Goal: Answer question/provide support: Share knowledge or assist other users

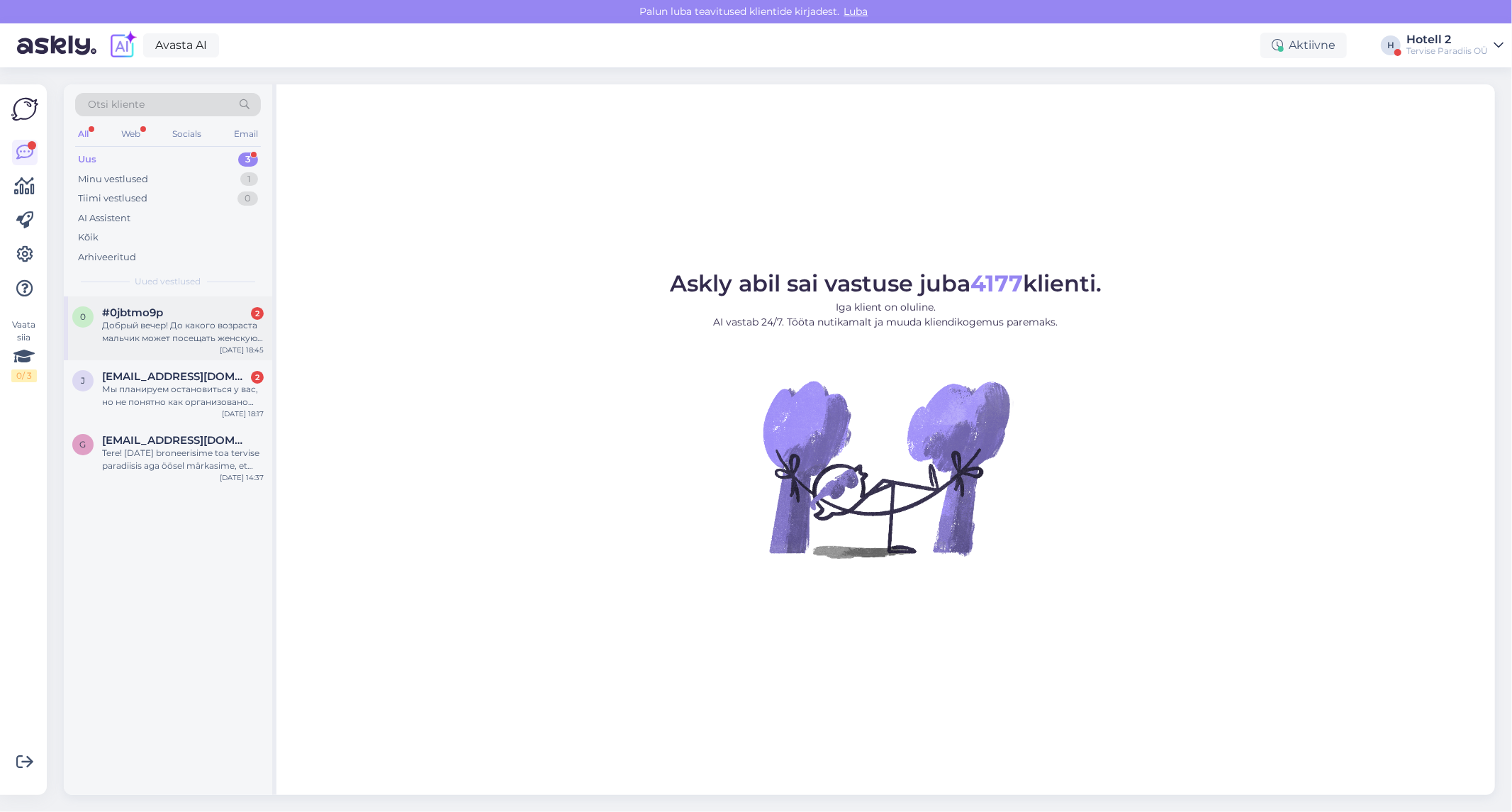
click at [202, 316] on div "#0jbtmo9p 2" at bounding box center [182, 313] width 162 height 13
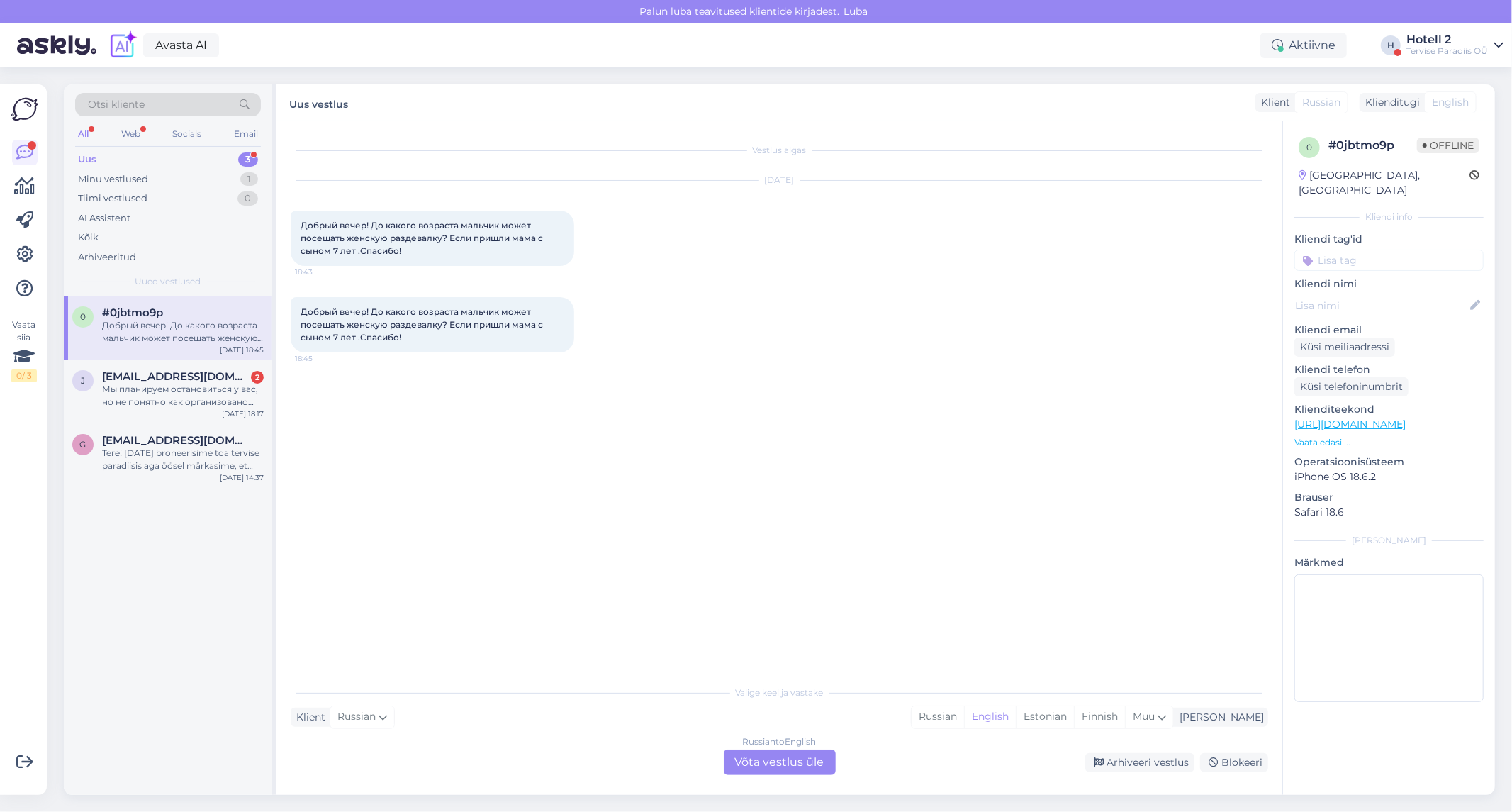
click at [783, 764] on div "Russian to English Võta vestlus üle" at bounding box center [779, 762] width 112 height 26
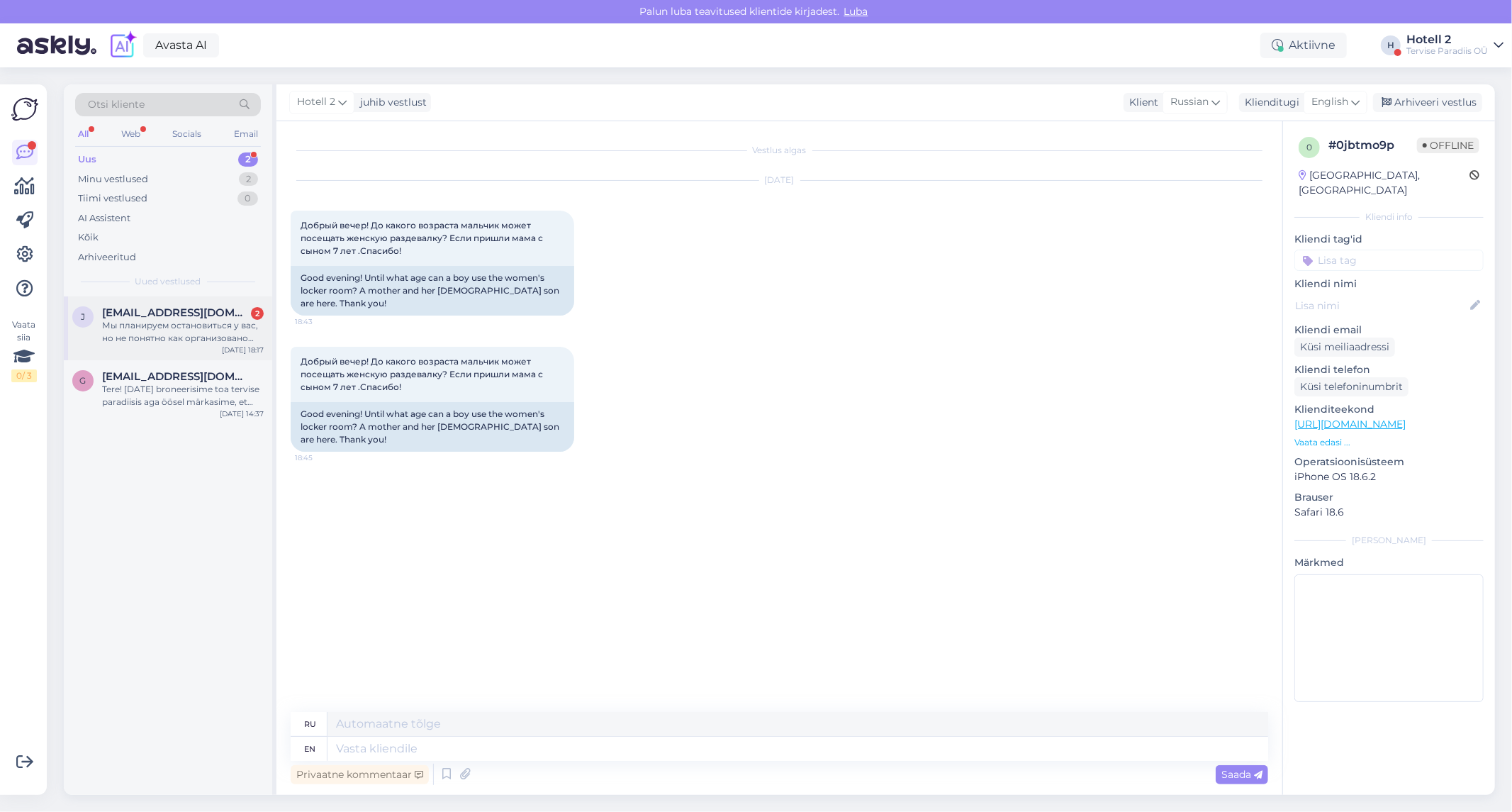
click at [229, 314] on span "[EMAIL_ADDRESS][DOMAIN_NAME]" at bounding box center [176, 313] width 148 height 13
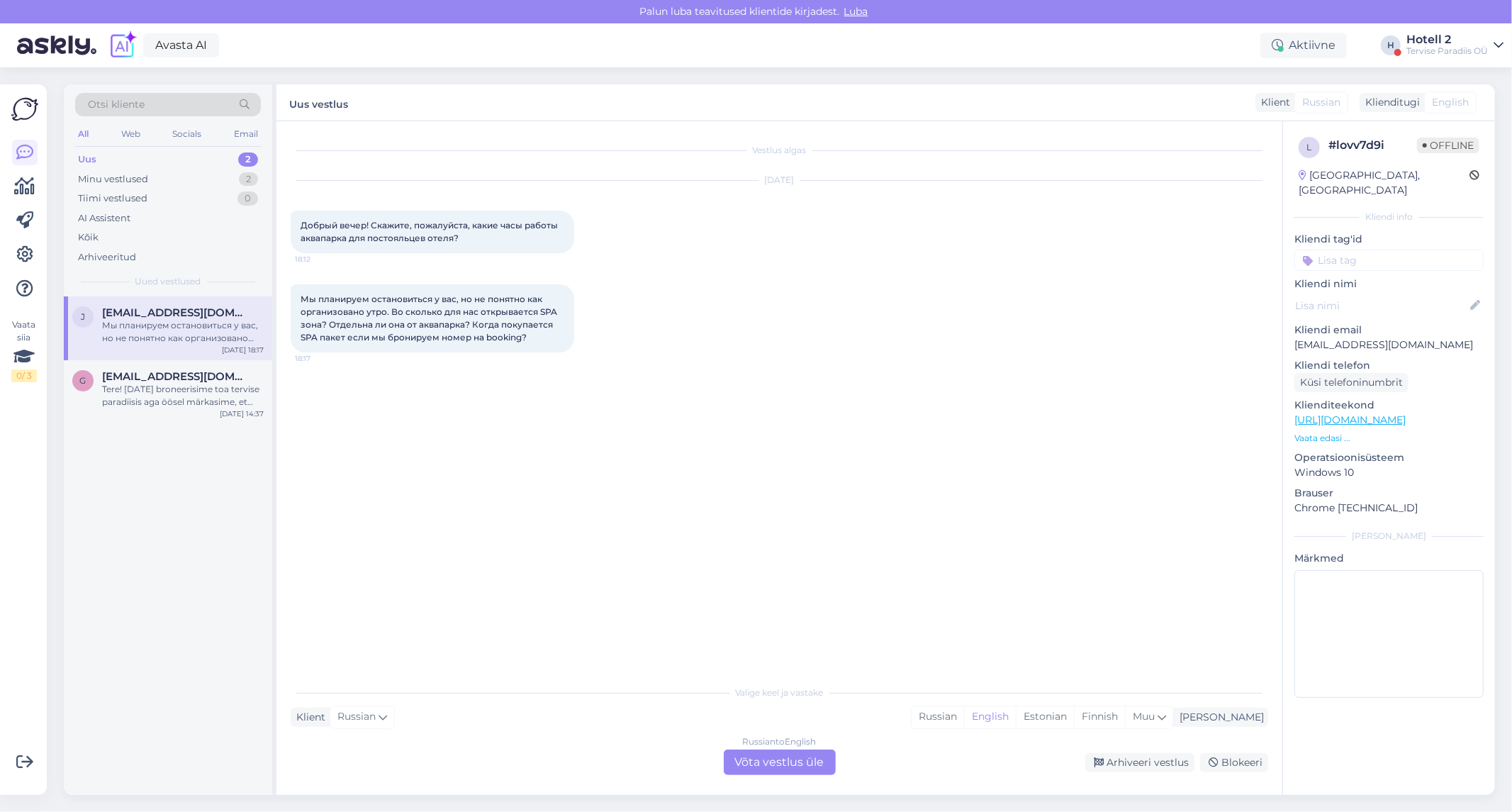
click at [796, 762] on div "Russian to English Võta vestlus üle" at bounding box center [779, 762] width 112 height 26
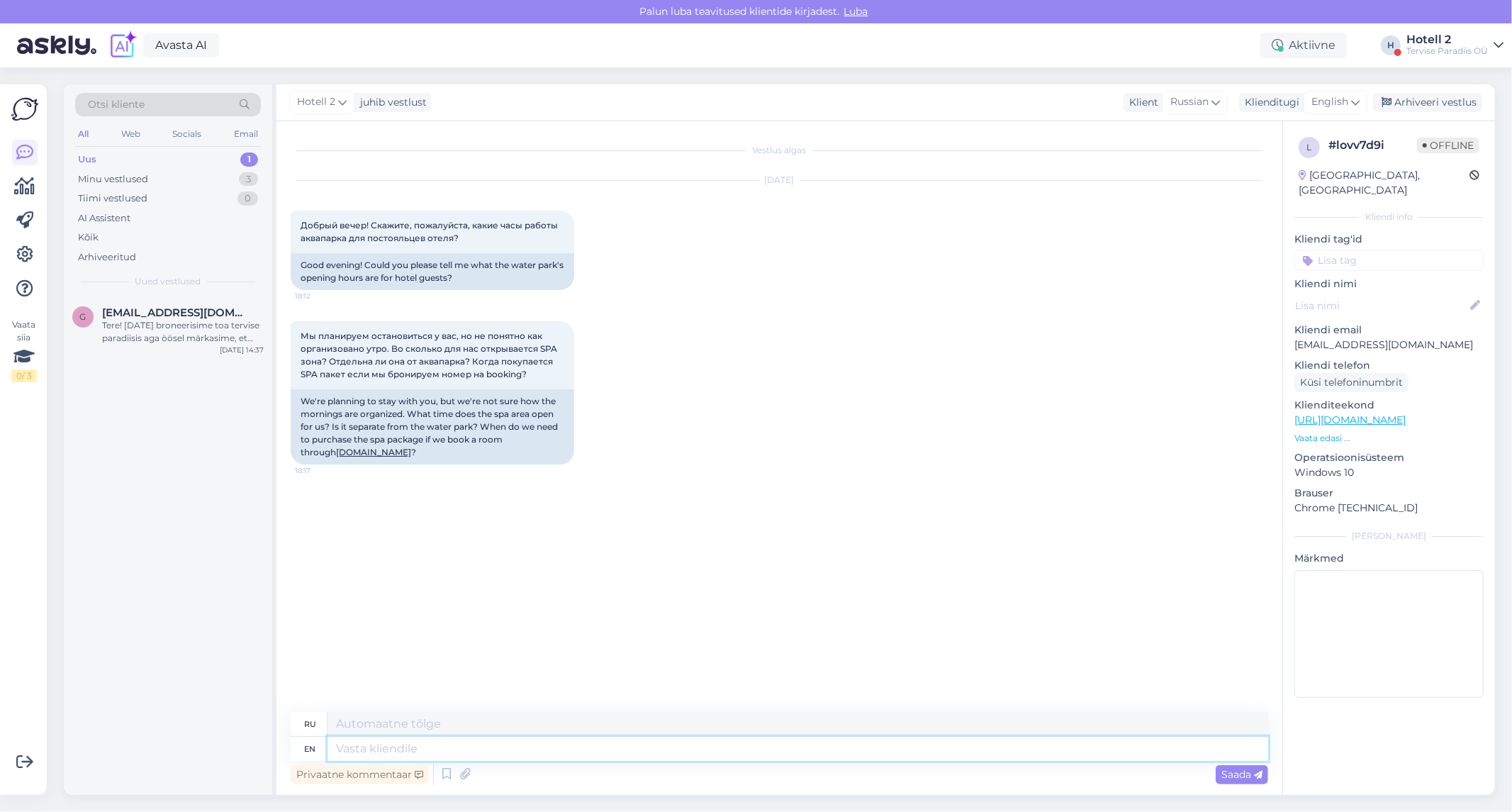
click at [408, 756] on textarea at bounding box center [798, 748] width 941 height 24
type textarea "S"
type textarea "С"
type textarea "[DATE]"
type textarea "Понедельник"
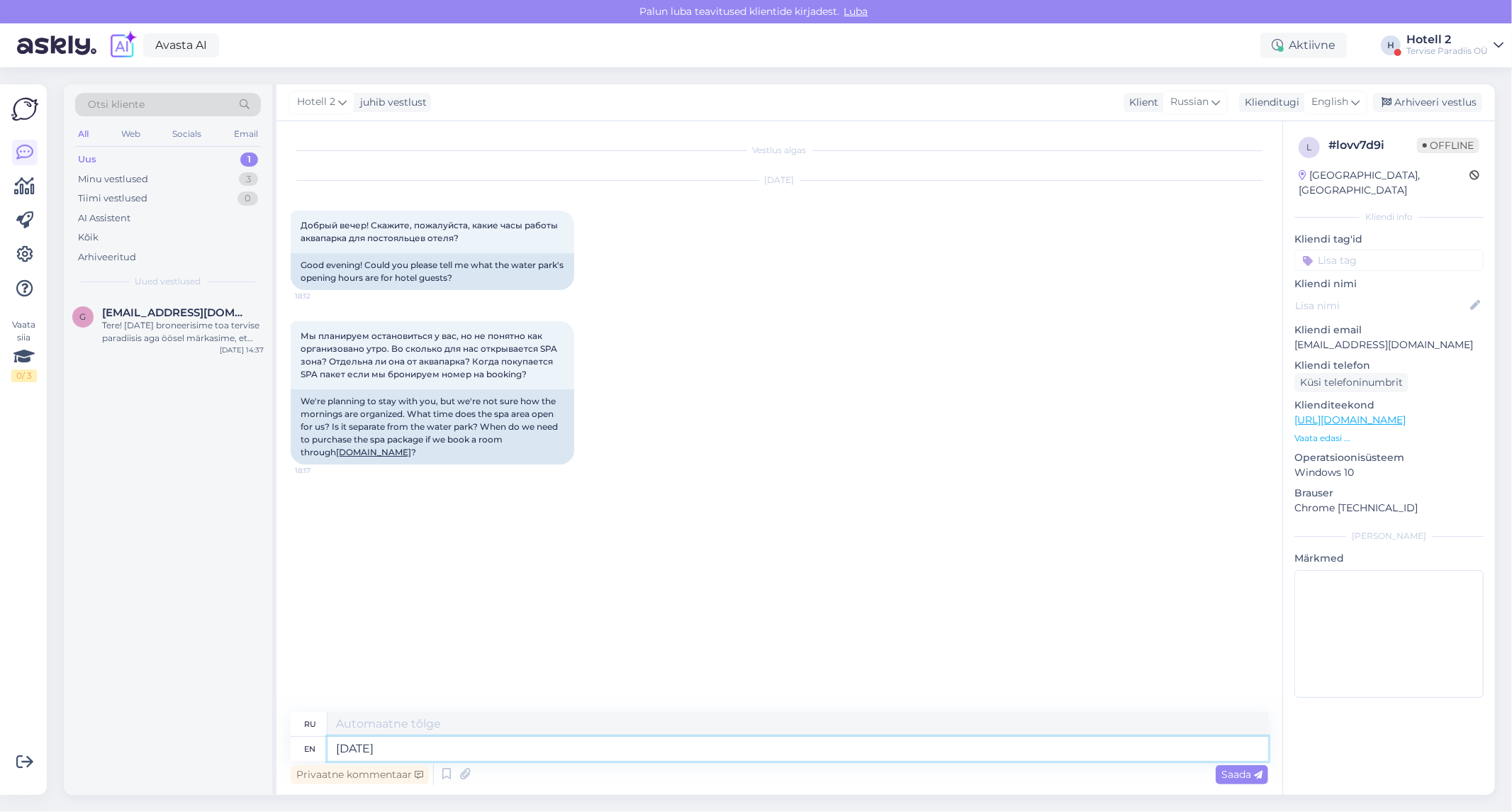
type textarea "[DATE]-"
type textarea "Понедельник-"
type textarea "[DATE]-[DATE]"
type textarea "понедельник-пятница"
type textarea "[DATE]-[DATE] from"
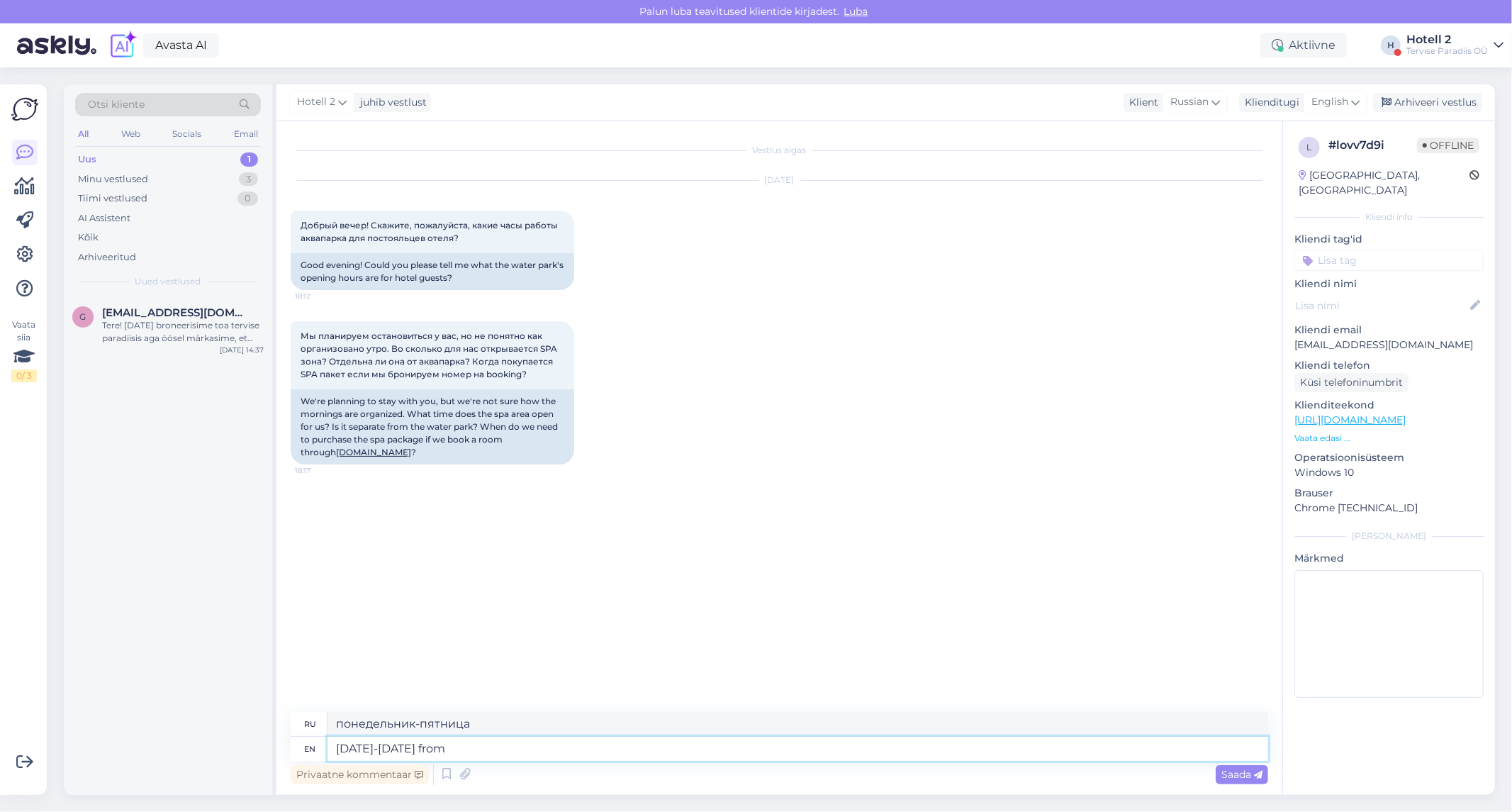
type textarea "Понедельник-пятница [PERSON_NAME]"
type textarea "[DATE]-[DATE] from 12"
type textarea "Понедельник-пятница с 12"
type textarea "[DATE]-[DATE] from 12:00-"
type textarea "Понедельник-пятница с 12:00-"
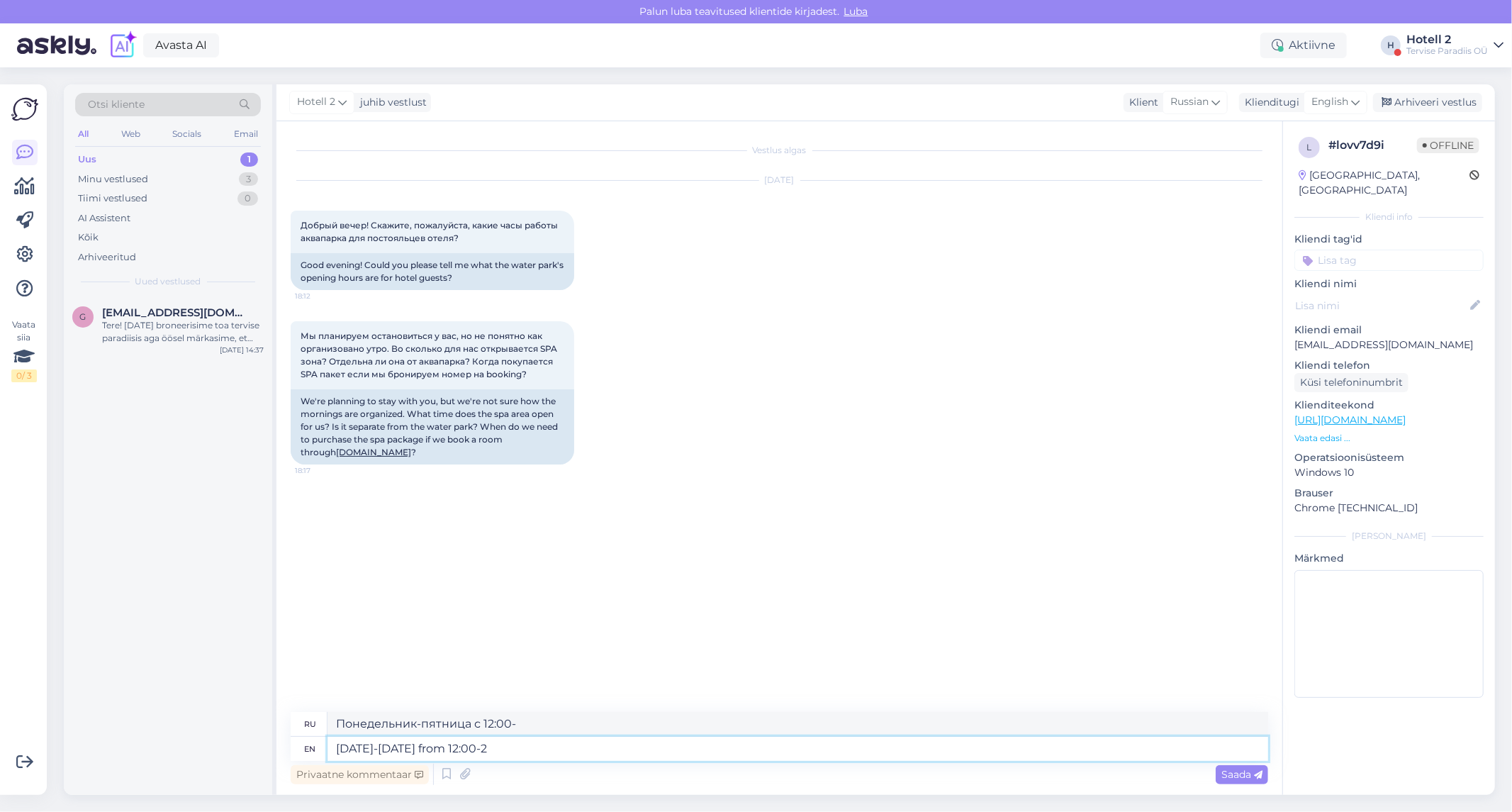
type textarea "[DATE]-[DATE] from 12:00-21"
type textarea "Понедельник-пятница с 12:00 до 21:00"
type textarea "[DATE]-[DATE] from 12:00-21:00 and"
type textarea "Понедельник-пятница с 12:00 до 21:00 и"
type textarea "[DATE]-[DATE] from 12:00-21:00 and [DATE]-[DATE]"
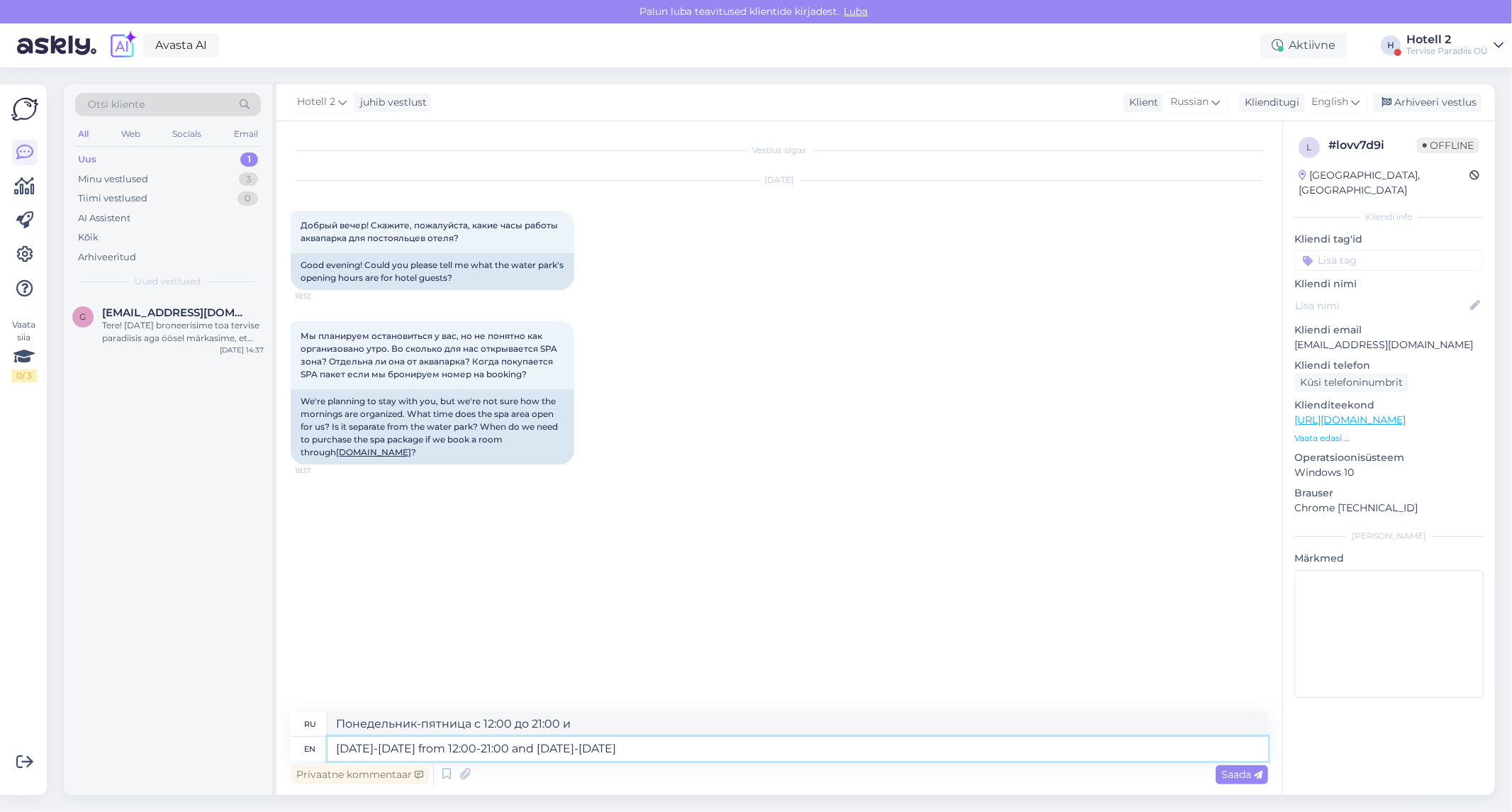
type textarea "Понедельник-пятница с 12:00 до 21:00 и суббота-воскресенье"
type textarea "[DATE]-[DATE] from 12:00-21:00 and [DATE]-[DATE] 12:"
type textarea "Понедельник-пятница с 12:00 до 21:00 и суббота-воскресенье 12:00:"
type textarea "[DATE]-[DATE] from 12:00-21:00 and [DATE]-[DATE] 12:0"
type textarea "Понедельник-пятница с 12:00 до 21:00 и суббота-воскресенье с 12:00"
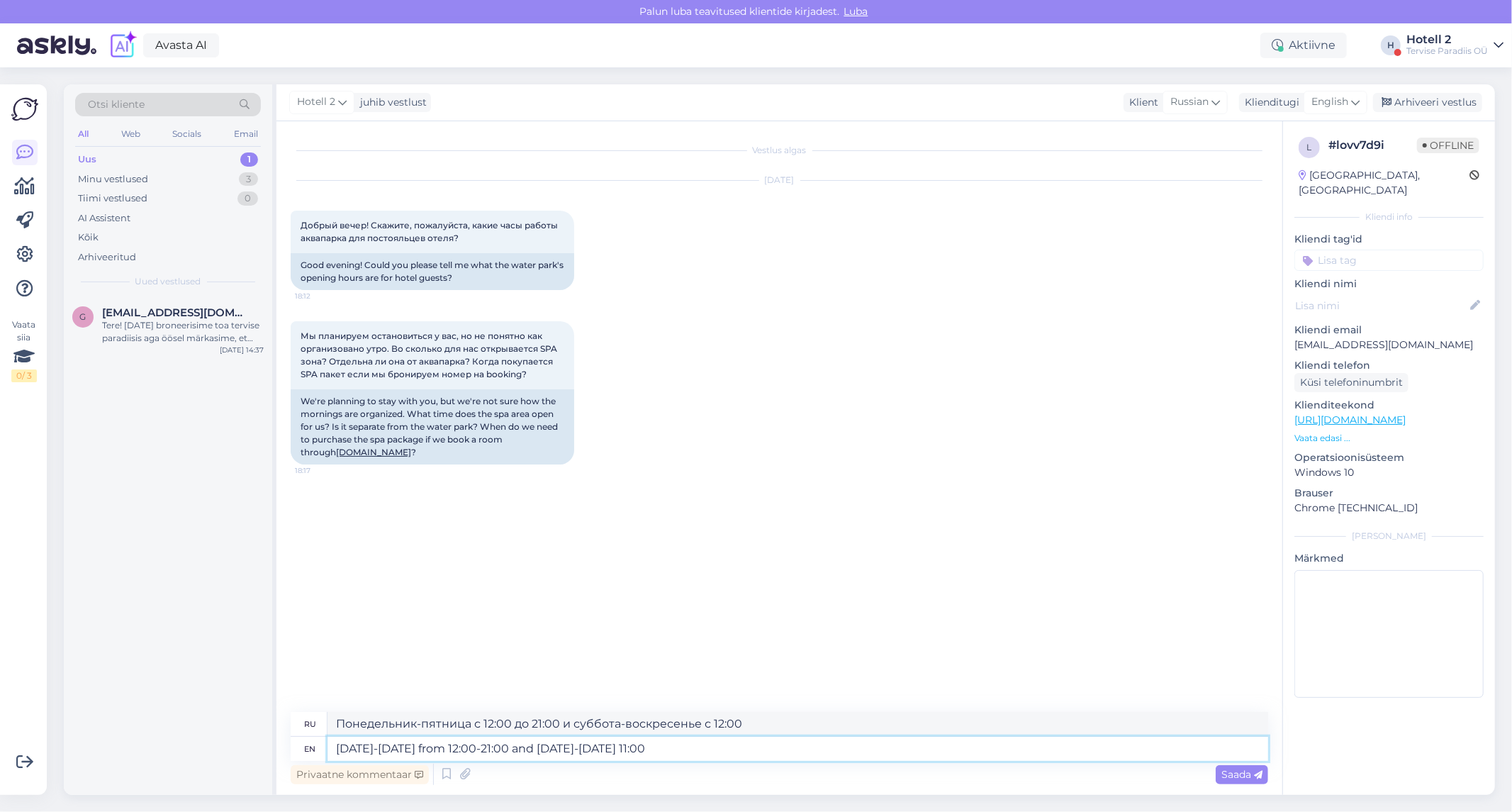
type textarea "[DATE]-[DATE] from 12:00-21:00 and [DATE]-[DATE] 11:00-"
type textarea "Понедельник-пятница с 12:00 до 21:00 и суббота-воскресенье с 11:00"
type textarea "[DATE]-[DATE] from 12:00-21:00 and [DATE]-[DATE] 11:00-21:00"
type textarea "Понедельник-пятница с 12:00 до 21:00 и суббота-воскресенье с 11:00 до 21:00"
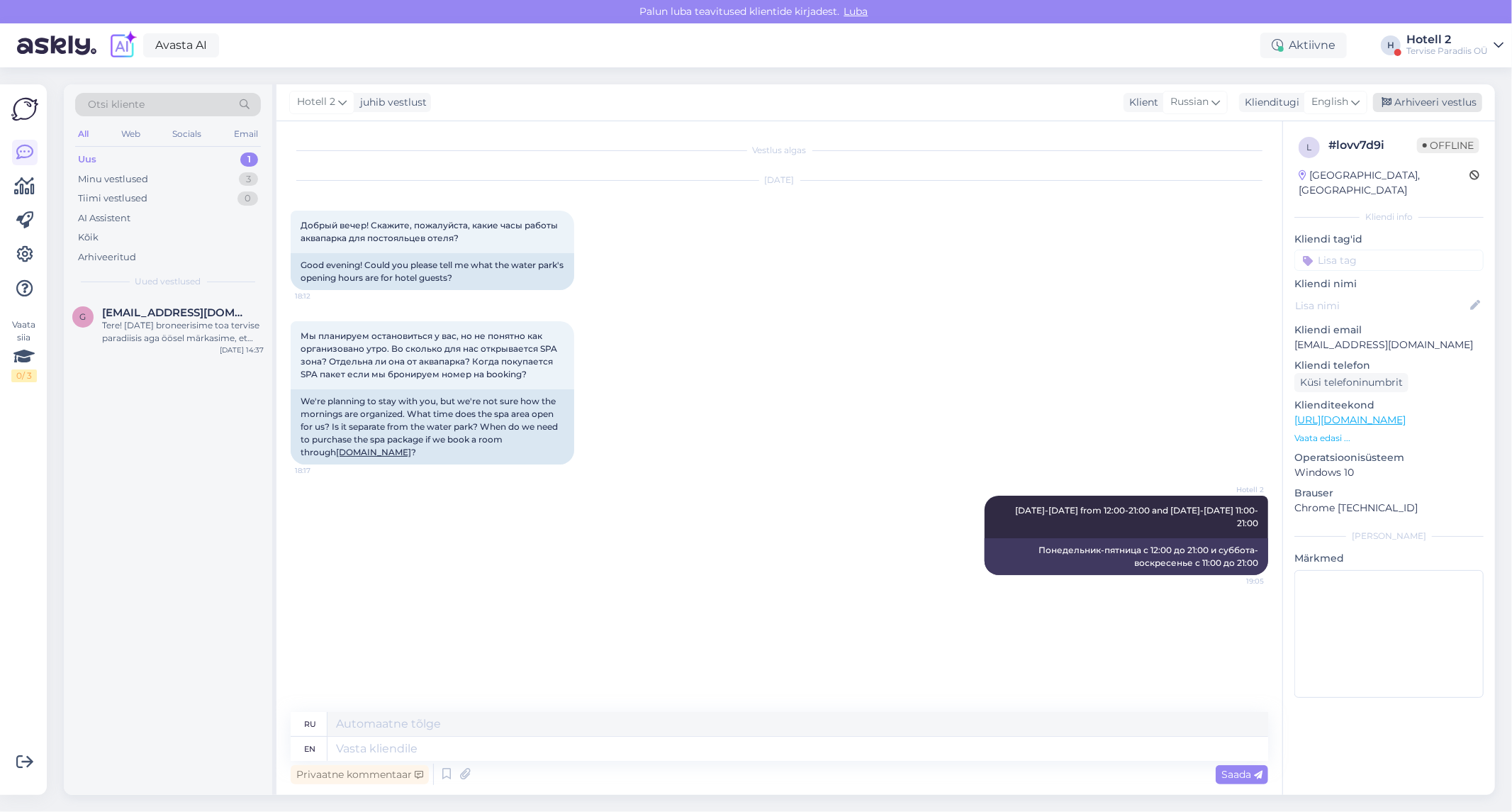
click at [1415, 100] on div "Arhiveeri vestlus" at bounding box center [1428, 102] width 109 height 19
